Goal: Information Seeking & Learning: Learn about a topic

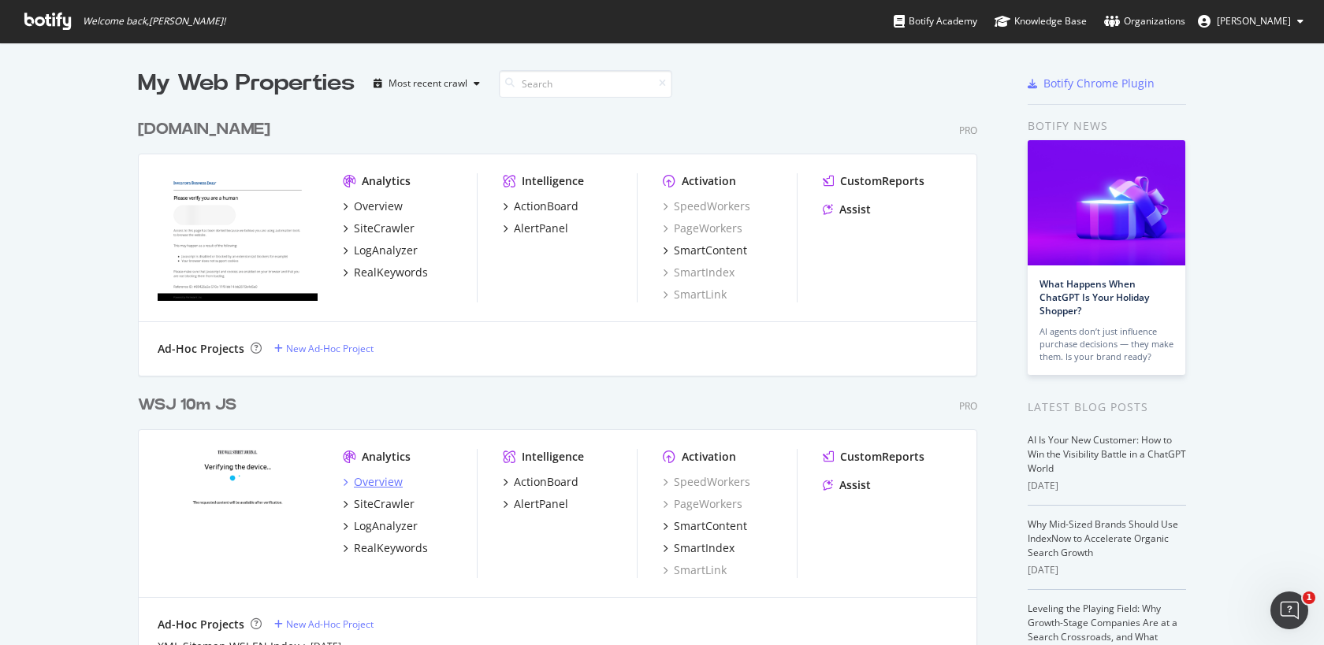
click at [385, 487] on div "Overview" at bounding box center [378, 482] width 49 height 16
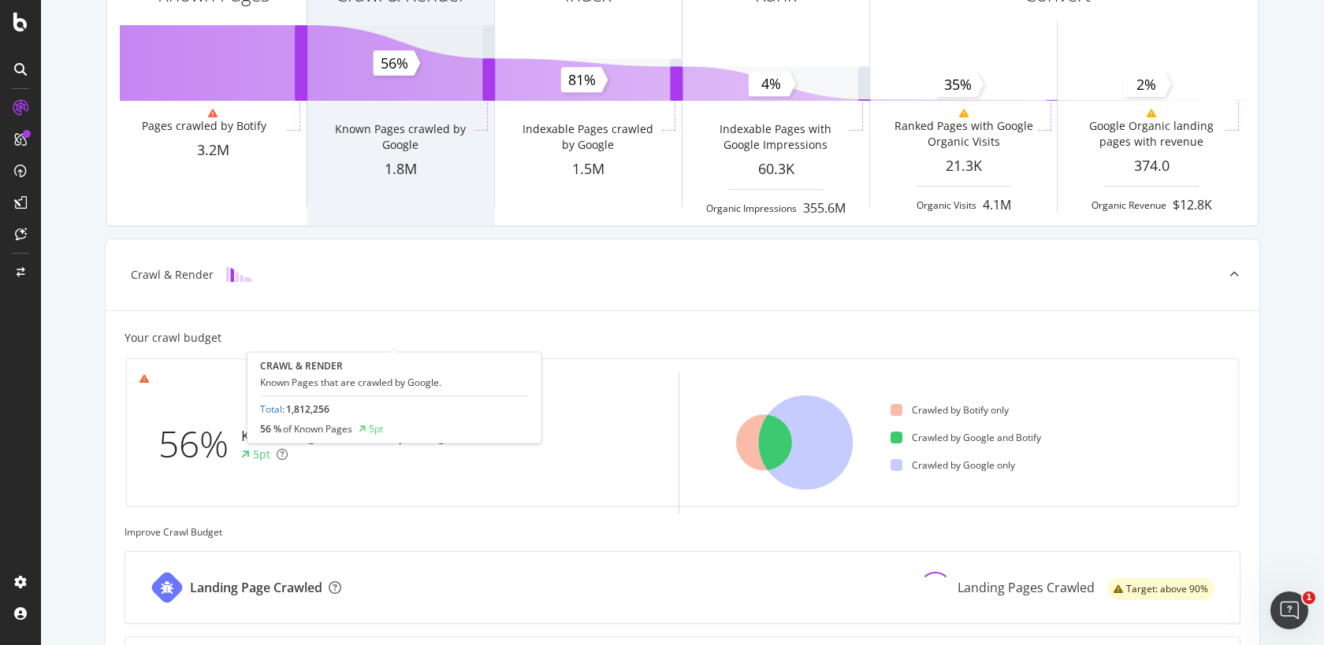
scroll to position [143, 0]
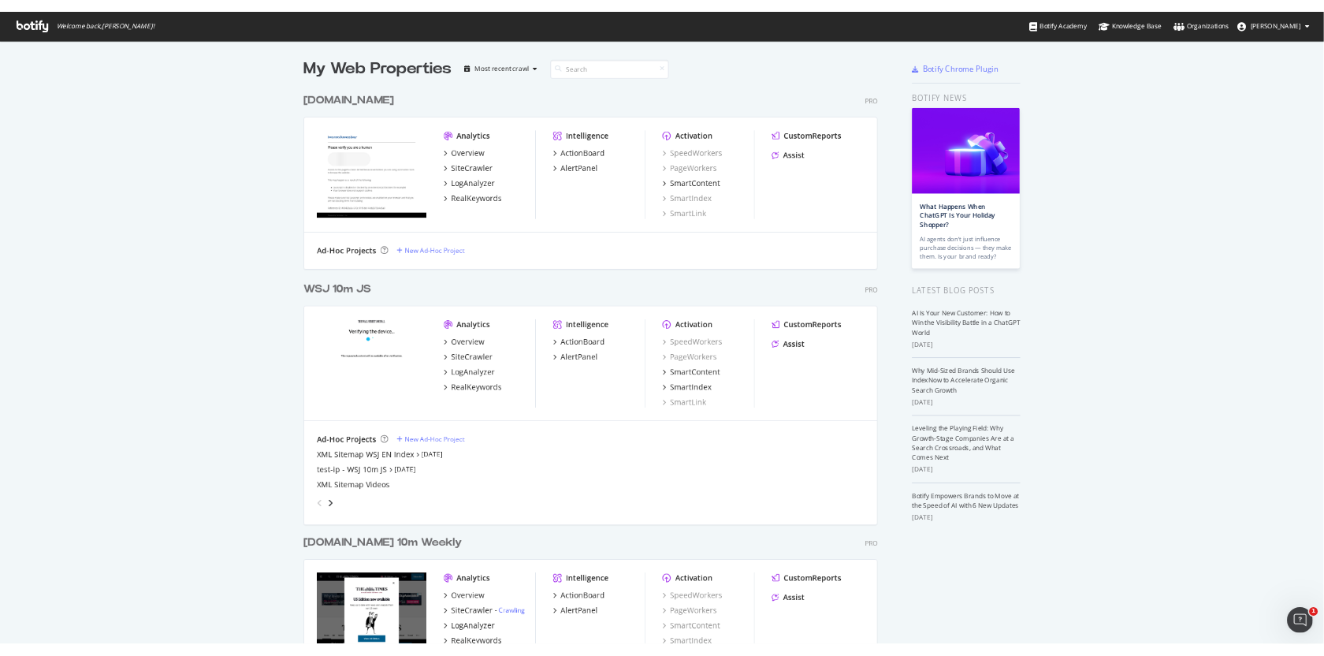
scroll to position [642, 1297]
